Goal: Transaction & Acquisition: Purchase product/service

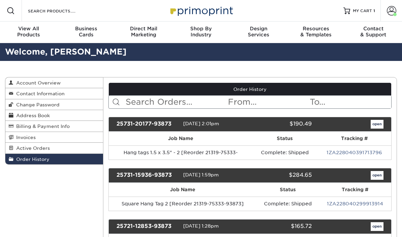
click at [353, 14] on link "MY CART 1" at bounding box center [360, 11] width 32 height 22
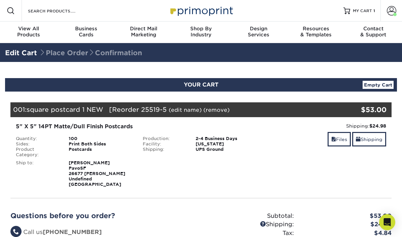
click at [339, 137] on link "Files" at bounding box center [339, 139] width 23 height 14
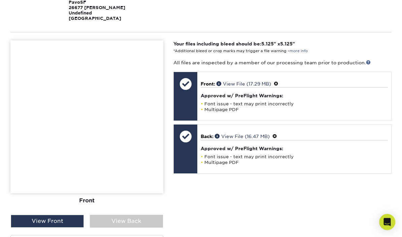
scroll to position [169, 0]
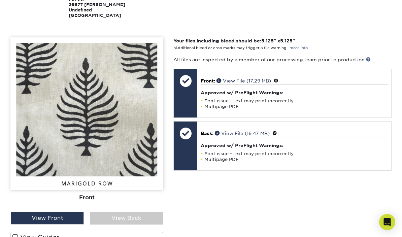
click at [132, 213] on div "View Back" at bounding box center [126, 218] width 73 height 13
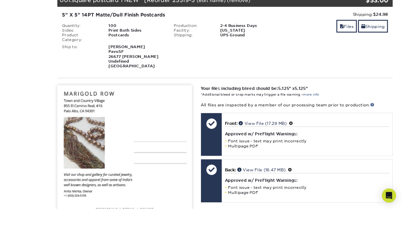
scroll to position [147, 0]
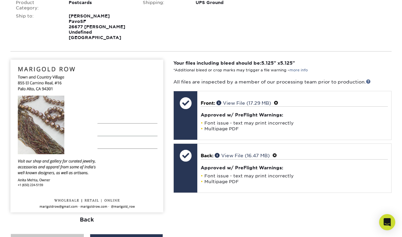
click at [60, 236] on div "View Front" at bounding box center [47, 240] width 73 height 13
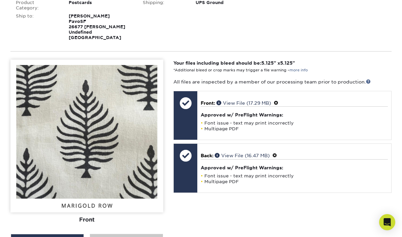
click at [127, 235] on div "View Back" at bounding box center [126, 240] width 73 height 13
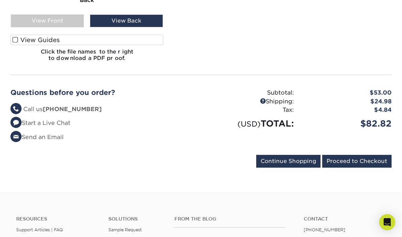
scroll to position [366, 0]
click at [62, 120] on link "Start a Live Chat" at bounding box center [40, 123] width 60 height 7
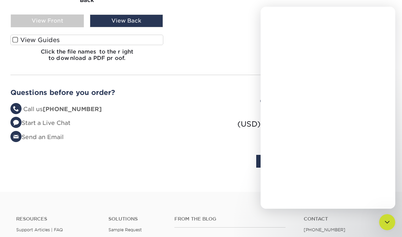
scroll to position [0, 0]
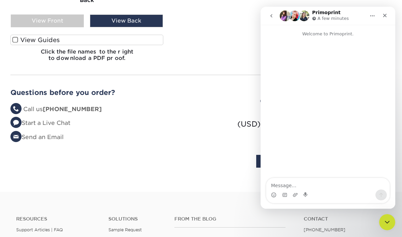
click at [300, 184] on textarea "Message…" at bounding box center [328, 183] width 123 height 11
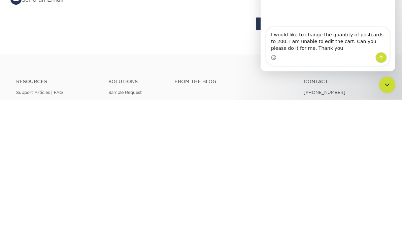
type textarea "I would like to change the quantity of postcards to 200. I am unable to edit th…"
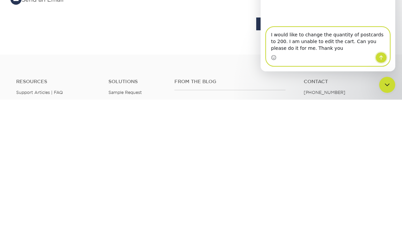
click at [380, 59] on icon "Send a message…" at bounding box center [381, 57] width 5 height 5
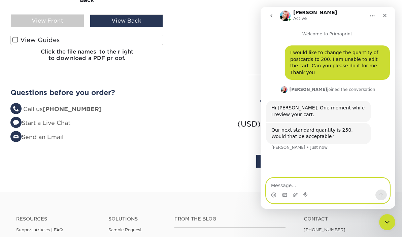
click at [306, 183] on textarea "Message…" at bounding box center [328, 183] width 123 height 11
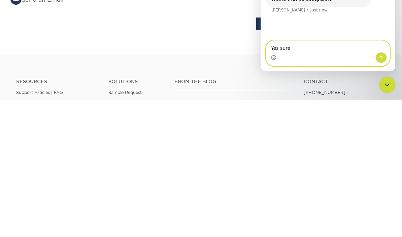
type textarea "Yes sure"
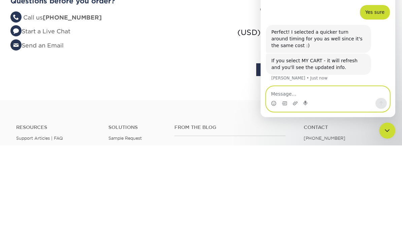
scroll to position [53, 0]
click at [315, 89] on textarea "Message…" at bounding box center [328, 92] width 123 height 11
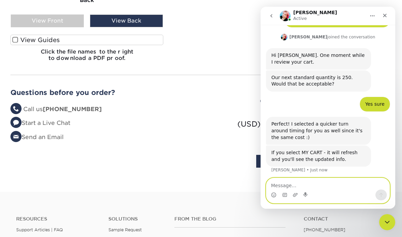
click at [331, 186] on textarea "Message…" at bounding box center [328, 183] width 123 height 11
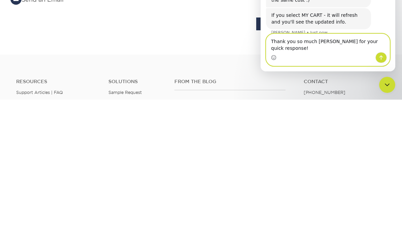
type textarea "Thank you so much Jenny for your quick response!"
click at [385, 56] on button "Send a message…" at bounding box center [381, 57] width 11 height 11
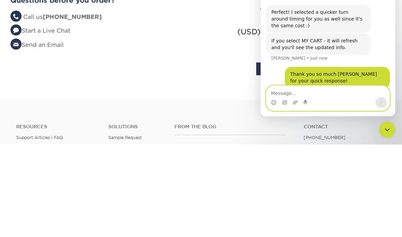
scroll to position [79, 0]
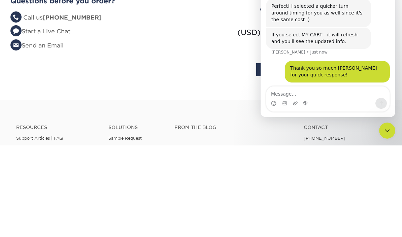
click at [214, 155] on form "Continue Shopping Proceed to Checkout" at bounding box center [201, 163] width 382 height 16
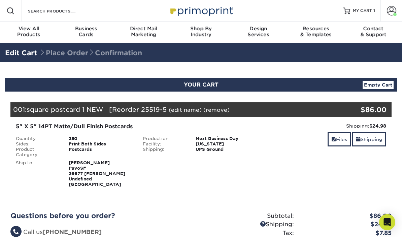
click at [365, 14] on link "MY CART 1" at bounding box center [360, 11] width 32 height 22
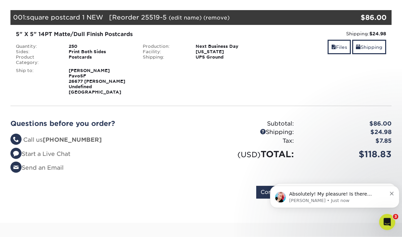
scroll to position [92, 0]
click at [357, 186] on input "Proceed to Checkout" at bounding box center [357, 192] width 69 height 13
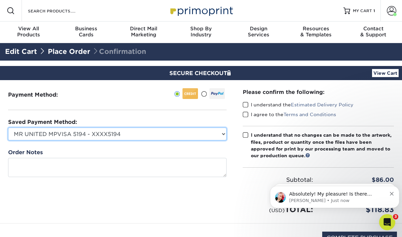
click at [219, 132] on select "MR UNITED MPVISA 5194 - XXXX5194 Visa - XXXX5785 Visa - XXXX0450 New Credit Card" at bounding box center [117, 134] width 219 height 13
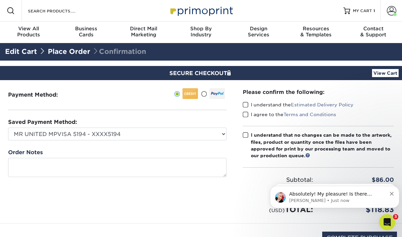
click at [217, 93] on div at bounding box center [218, 93] width 16 height 11
click at [0, 0] on input "radio" at bounding box center [0, 0] width 0 height 0
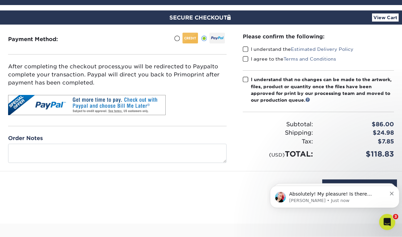
scroll to position [55, 0]
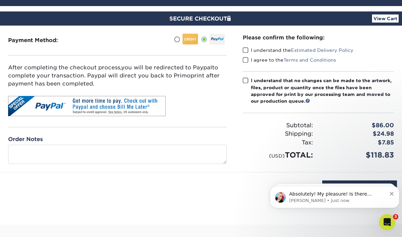
click at [250, 52] on label "I understand the Estimated Delivery Policy" at bounding box center [298, 50] width 111 height 7
click at [0, 0] on input "I understand the Estimated Delivery Policy" at bounding box center [0, 0] width 0 height 0
click at [246, 60] on span at bounding box center [246, 60] width 6 height 6
click at [0, 0] on input "I agree to the Terms and Conditions" at bounding box center [0, 0] width 0 height 0
click at [245, 84] on label "I understand that no changes can be made to the artwork, files, product or quan…" at bounding box center [319, 91] width 152 height 28
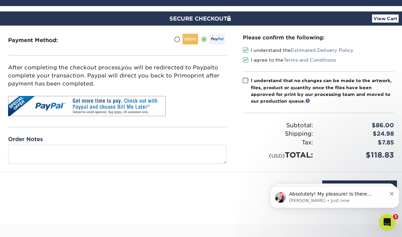
click at [0, 0] on input "I understand that no changes can be made to the artwork, files, product or quan…" at bounding box center [0, 0] width 0 height 0
click at [365, 189] on input "COMPLETE PURCHASE" at bounding box center [360, 187] width 75 height 13
type input "PROCESSING, PLEASE WAIT..."
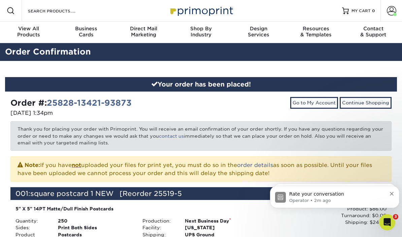
click at [357, 200] on p "Operator • 2m ago" at bounding box center [338, 201] width 97 height 6
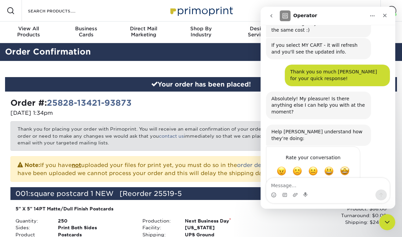
scroll to position [159, 0]
click at [346, 167] on span "Amazing" at bounding box center [344, 171] width 9 height 9
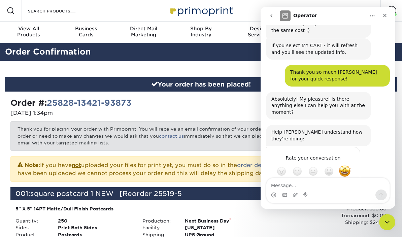
click at [384, 17] on icon "Close" at bounding box center [385, 15] width 5 height 5
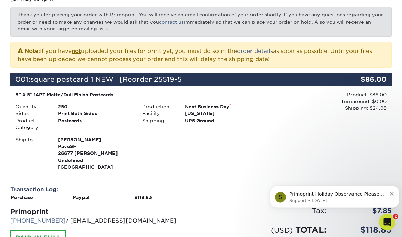
scroll to position [115, 0]
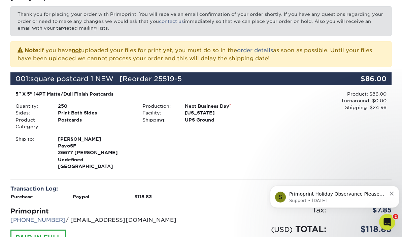
click at [393, 193] on icon "Dismiss notification" at bounding box center [392, 194] width 4 height 4
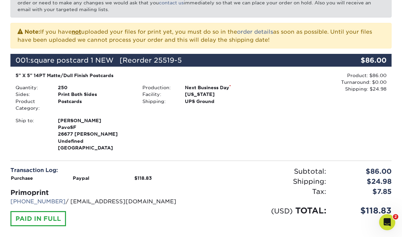
scroll to position [133, 0]
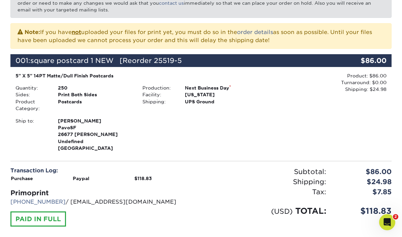
click at [230, 60] on div "001: square postcard 1 NEW [Reorder 25519-5" at bounding box center [169, 60] width 318 height 13
click at [121, 58] on span "square postcard 1 NEW [Reorder 25519-5" at bounding box center [106, 61] width 152 height 8
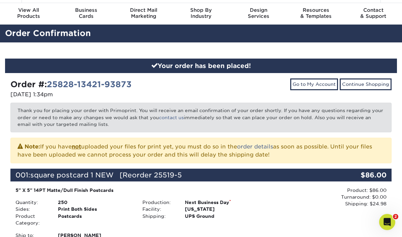
scroll to position [0, 0]
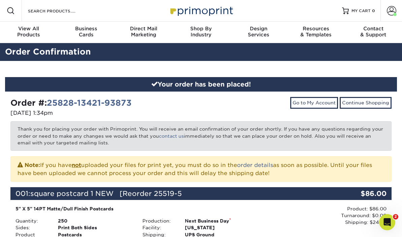
click at [393, 13] on span at bounding box center [391, 10] width 9 height 9
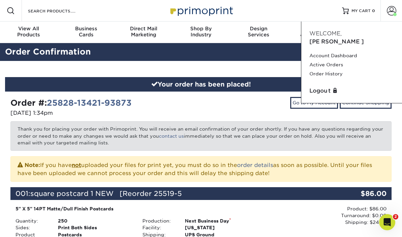
click at [333, 60] on link "Active Orders" at bounding box center [352, 64] width 85 height 9
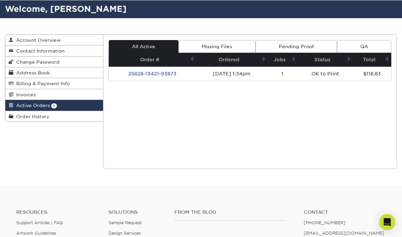
scroll to position [41, 0]
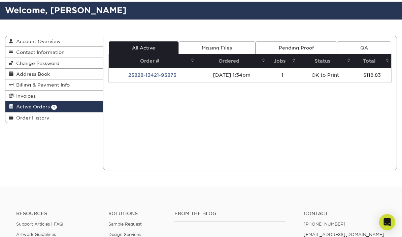
click at [166, 77] on link "25828-13421-93873" at bounding box center [152, 74] width 48 height 5
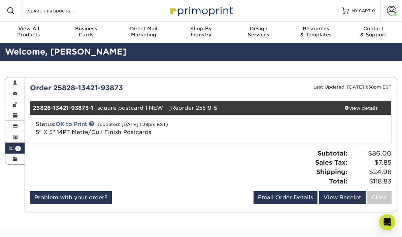
click at [367, 108] on div "view details" at bounding box center [361, 108] width 60 height 7
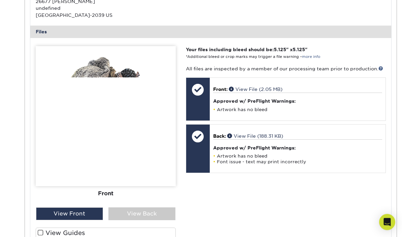
scroll to position [265, 0]
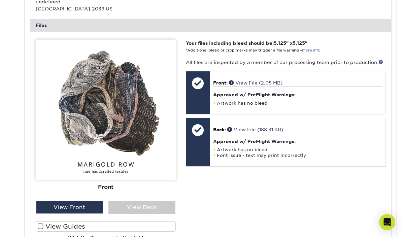
click at [147, 206] on div "View Back" at bounding box center [142, 207] width 67 height 13
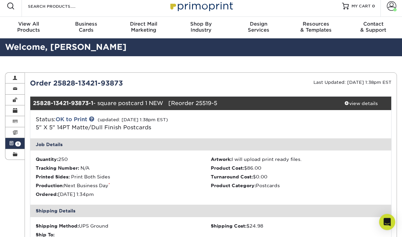
scroll to position [0, 0]
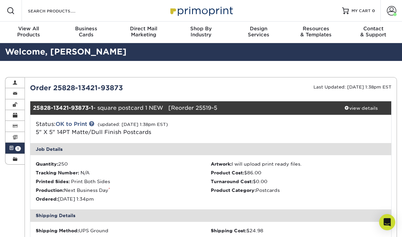
click at [392, 13] on span at bounding box center [391, 10] width 9 height 9
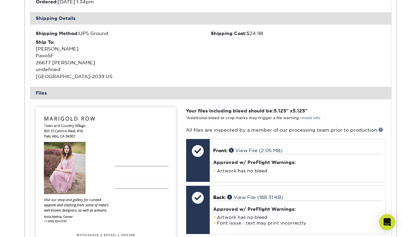
scroll to position [199, 0]
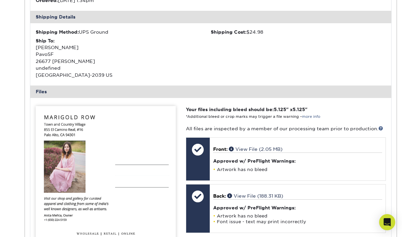
click at [389, 226] on icon "Open Intercom Messenger" at bounding box center [387, 222] width 7 height 8
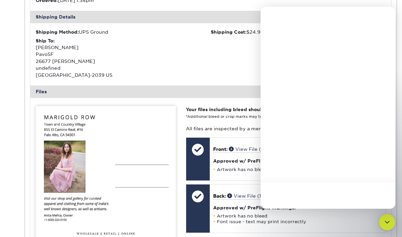
scroll to position [0, 0]
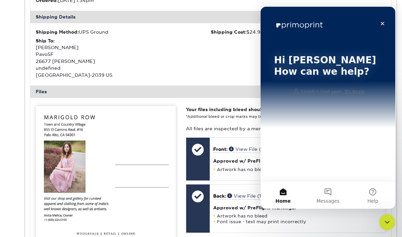
click at [328, 190] on button "Messages" at bounding box center [328, 195] width 45 height 27
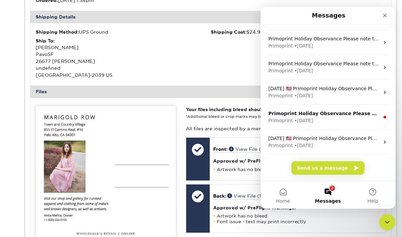
scroll to position [119, 0]
click at [331, 191] on button "2 Messages" at bounding box center [328, 195] width 45 height 27
click at [330, 194] on button "2 Messages" at bounding box center [328, 195] width 45 height 27
click at [332, 167] on button "Send us a message" at bounding box center [328, 167] width 73 height 13
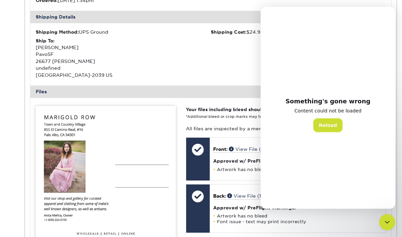
click at [334, 121] on button "Reload" at bounding box center [328, 125] width 29 height 13
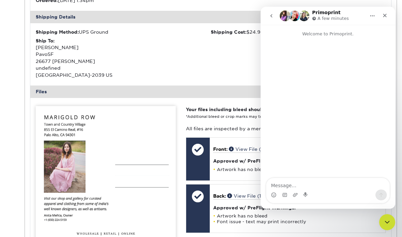
click at [309, 185] on textarea "Message…" at bounding box center [328, 183] width 123 height 11
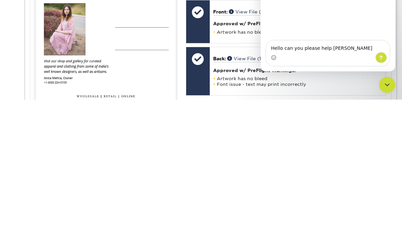
type textarea "Hello can you please help urgentky"
click at [379, 56] on icon "Send a message…" at bounding box center [381, 57] width 5 height 5
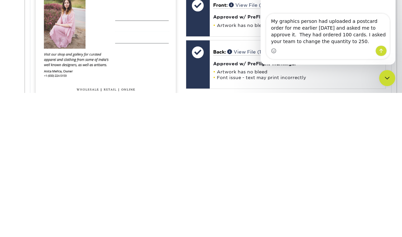
type textarea "My graphics person had uploaded a postcard order for me earlier today and asked…"
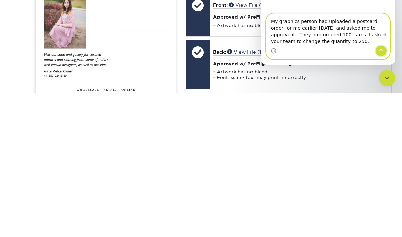
click at [384, 49] on icon "Send a message…" at bounding box center [381, 50] width 5 height 5
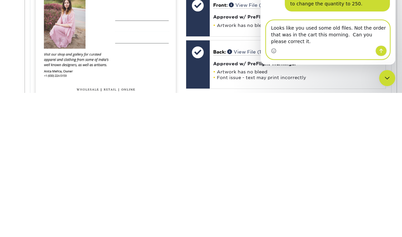
type textarea "Looks like you used some old files. Not the order that was in the cart this mor…"
click at [378, 53] on button "Send a message…" at bounding box center [381, 51] width 11 height 11
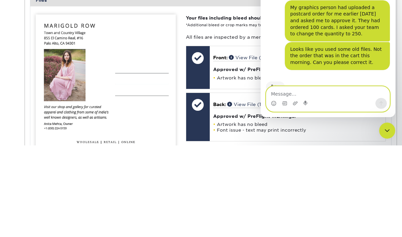
scroll to position [31, 0]
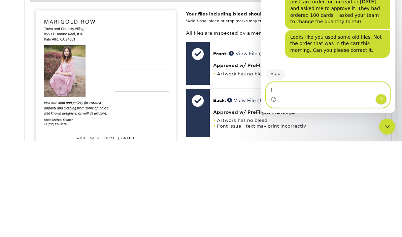
type textarea "I"
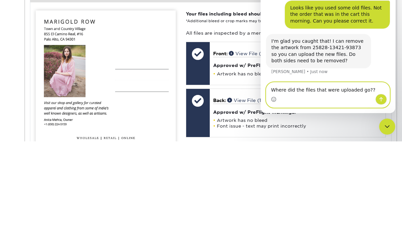
scroll to position [57, 0]
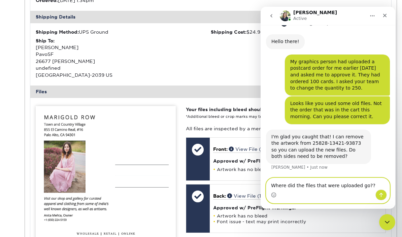
type textarea "Where did the files that were uploaded go??"
click at [383, 197] on icon "Send a message…" at bounding box center [381, 194] width 5 height 5
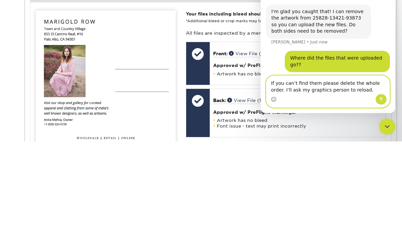
scroll to position [84, 0]
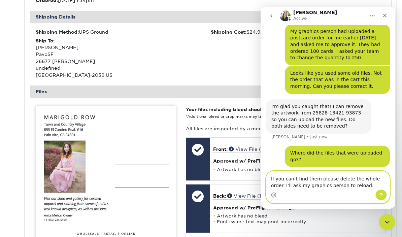
type textarea "If you can’t find them please delete the whole order. I’ll ask my graphics pers…"
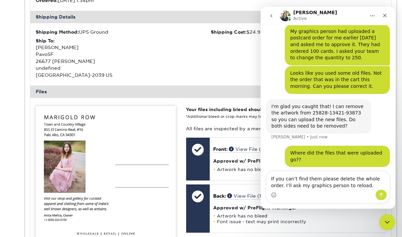
click at [381, 198] on icon "Send a message…" at bounding box center [381, 194] width 5 height 5
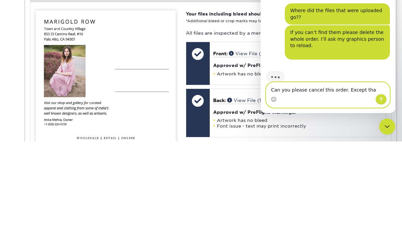
scroll to position [102, 0]
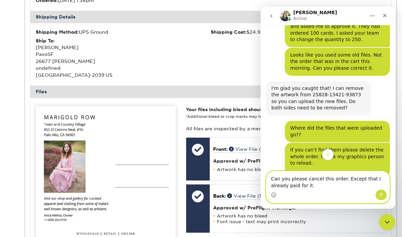
type textarea "Can you please cancel this order. Except that I already paid for it."
click at [381, 200] on button "Send a message…" at bounding box center [381, 195] width 11 height 11
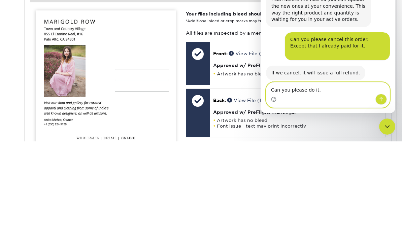
scroll to position [196, 0]
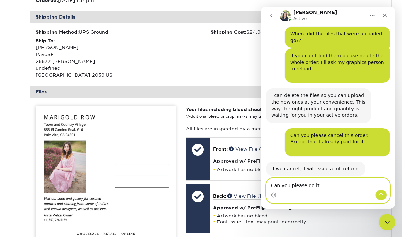
type textarea "Can you please do it."
click at [381, 200] on button "Send a message…" at bounding box center [381, 195] width 11 height 11
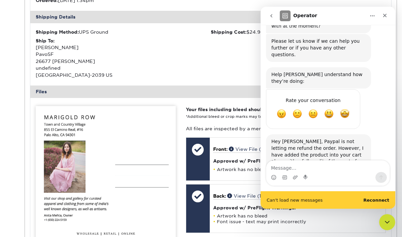
scroll to position [466, 0]
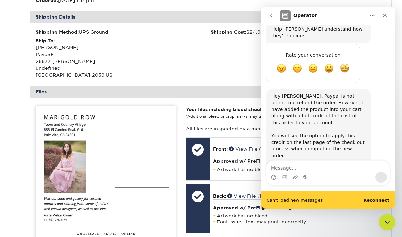
click at [388, 18] on div "Close" at bounding box center [385, 15] width 12 height 12
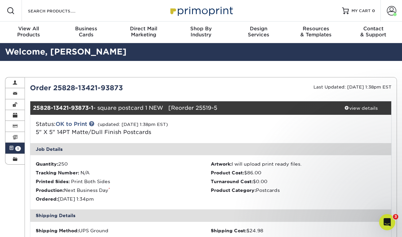
scroll to position [129, 0]
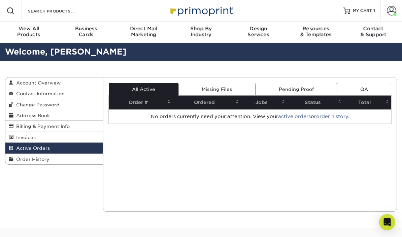
click at [366, 16] on link "MY CART 1" at bounding box center [360, 11] width 32 height 22
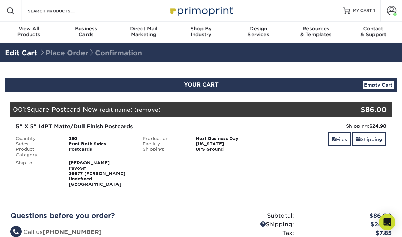
click at [339, 140] on link "Files" at bounding box center [339, 139] width 23 height 14
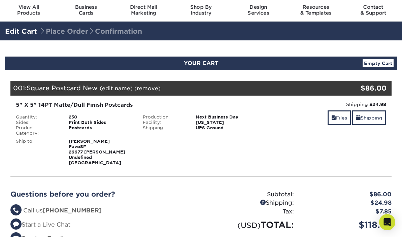
scroll to position [21, 0]
click at [342, 118] on link "Files" at bounding box center [339, 118] width 23 height 14
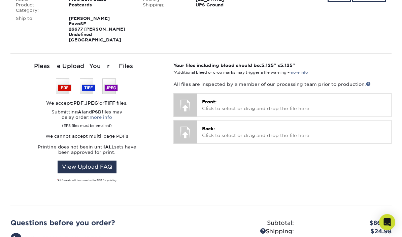
scroll to position [144, 0]
